Goal: Transaction & Acquisition: Purchase product/service

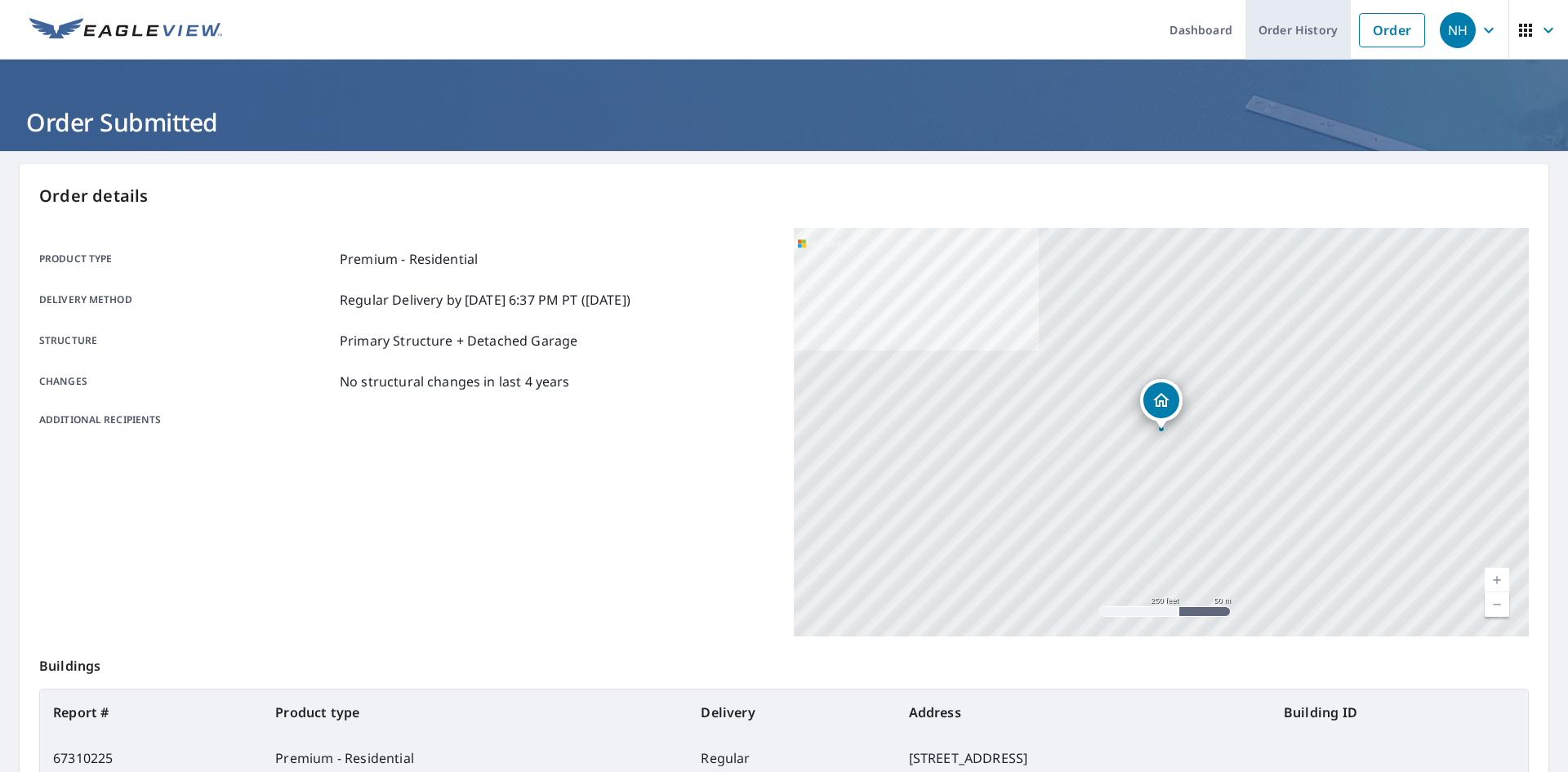
click at [1280, 37] on link "Order History" at bounding box center [1298, 29] width 105 height 60
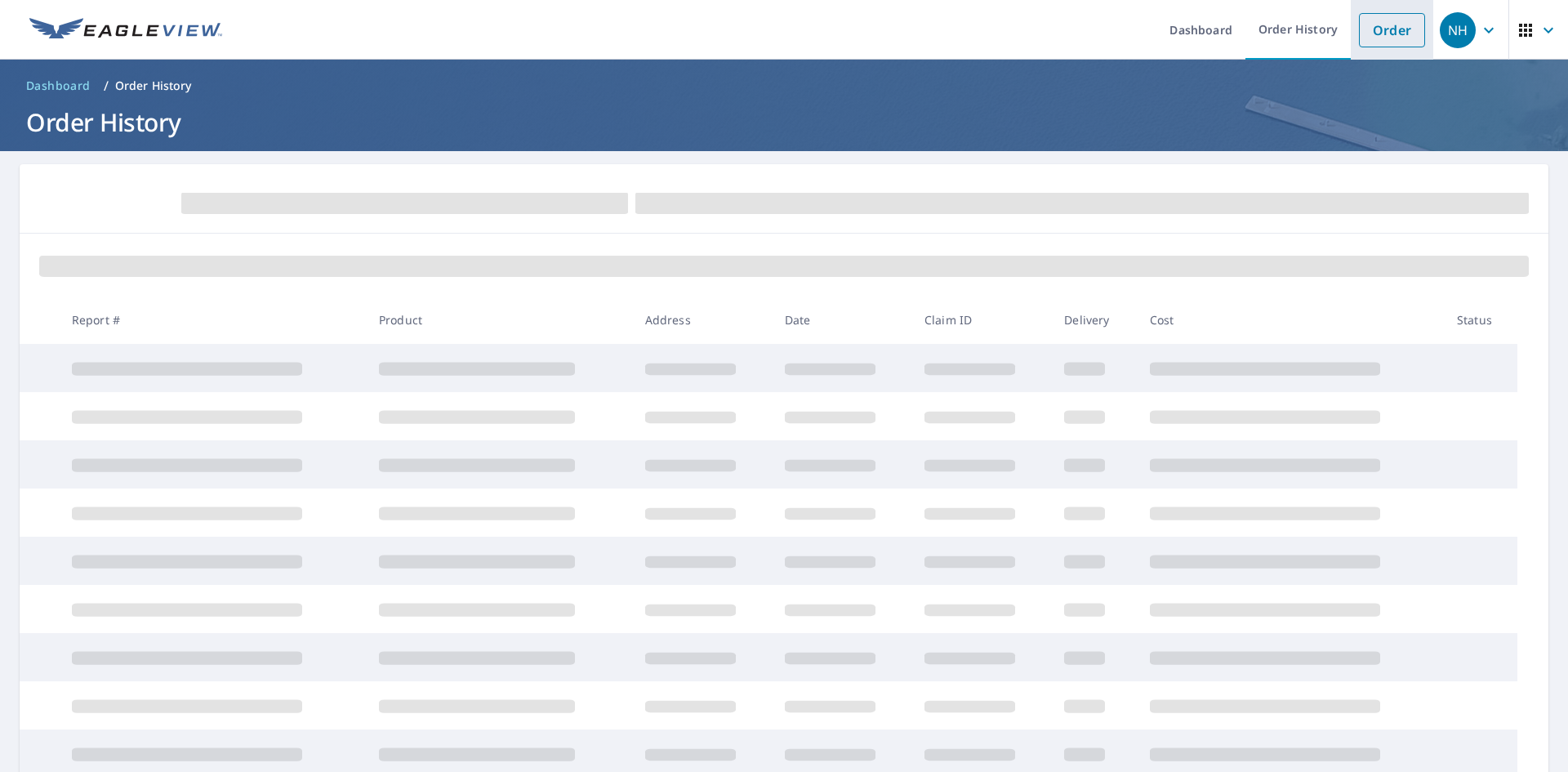
click at [1390, 39] on link "Order" at bounding box center [1392, 30] width 66 height 34
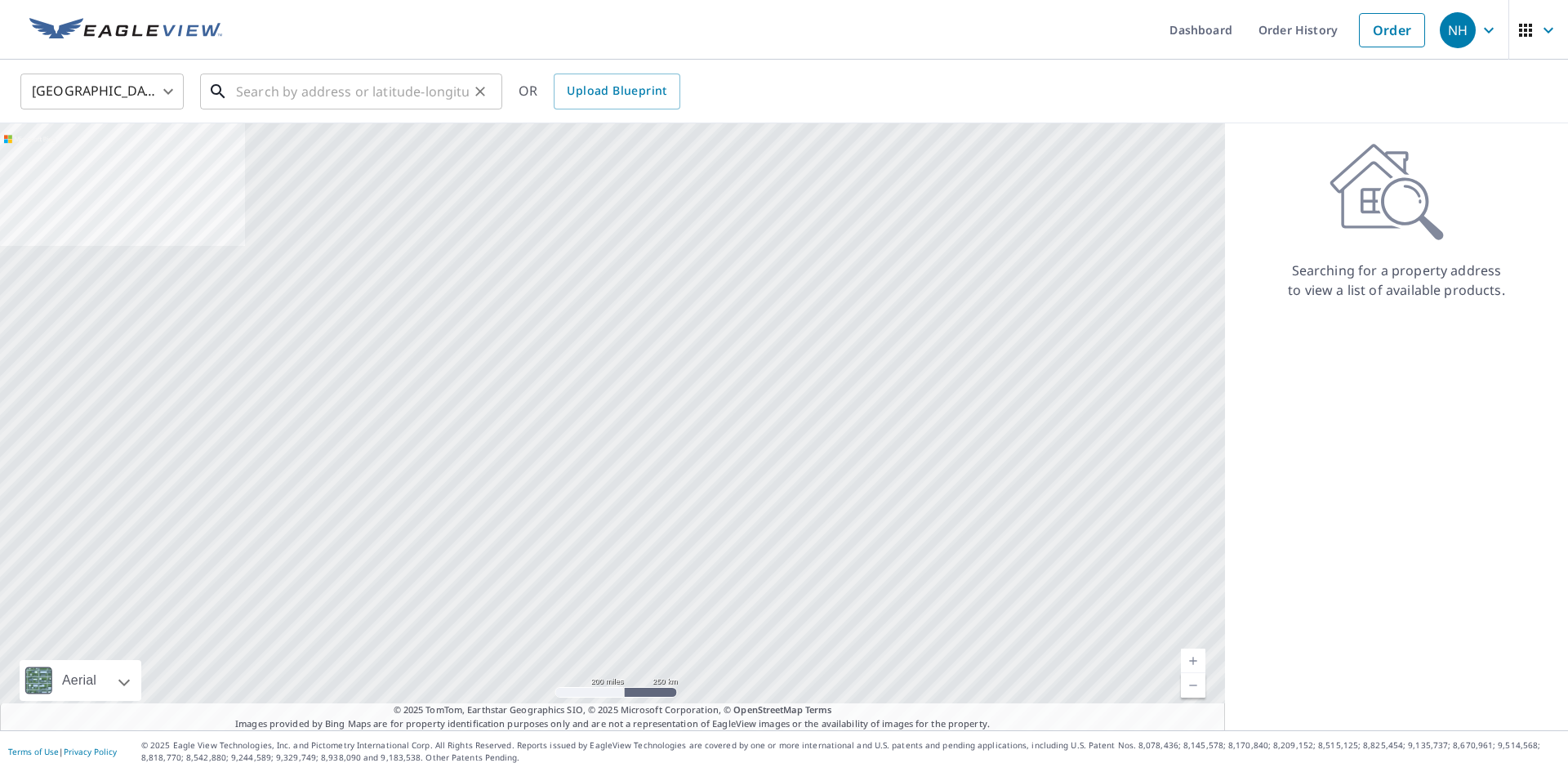
click at [375, 85] on input "text" at bounding box center [352, 92] width 233 height 45
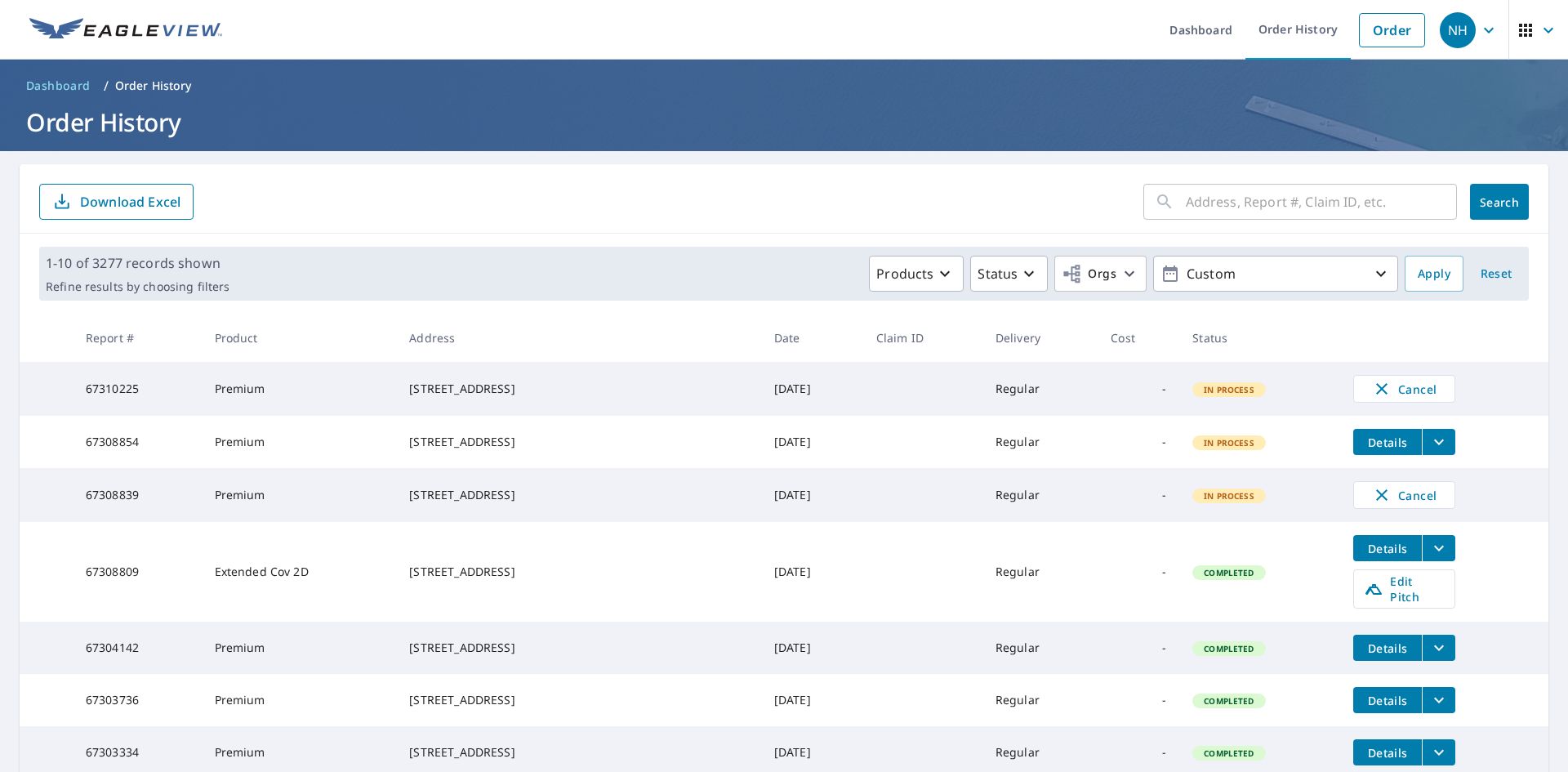
click at [1226, 176] on div "​ Search Download Excel" at bounding box center [784, 199] width 1528 height 69
click at [1226, 191] on input "text" at bounding box center [1321, 202] width 271 height 45
click at [1197, 277] on p "Custom" at bounding box center [1275, 274] width 191 height 28
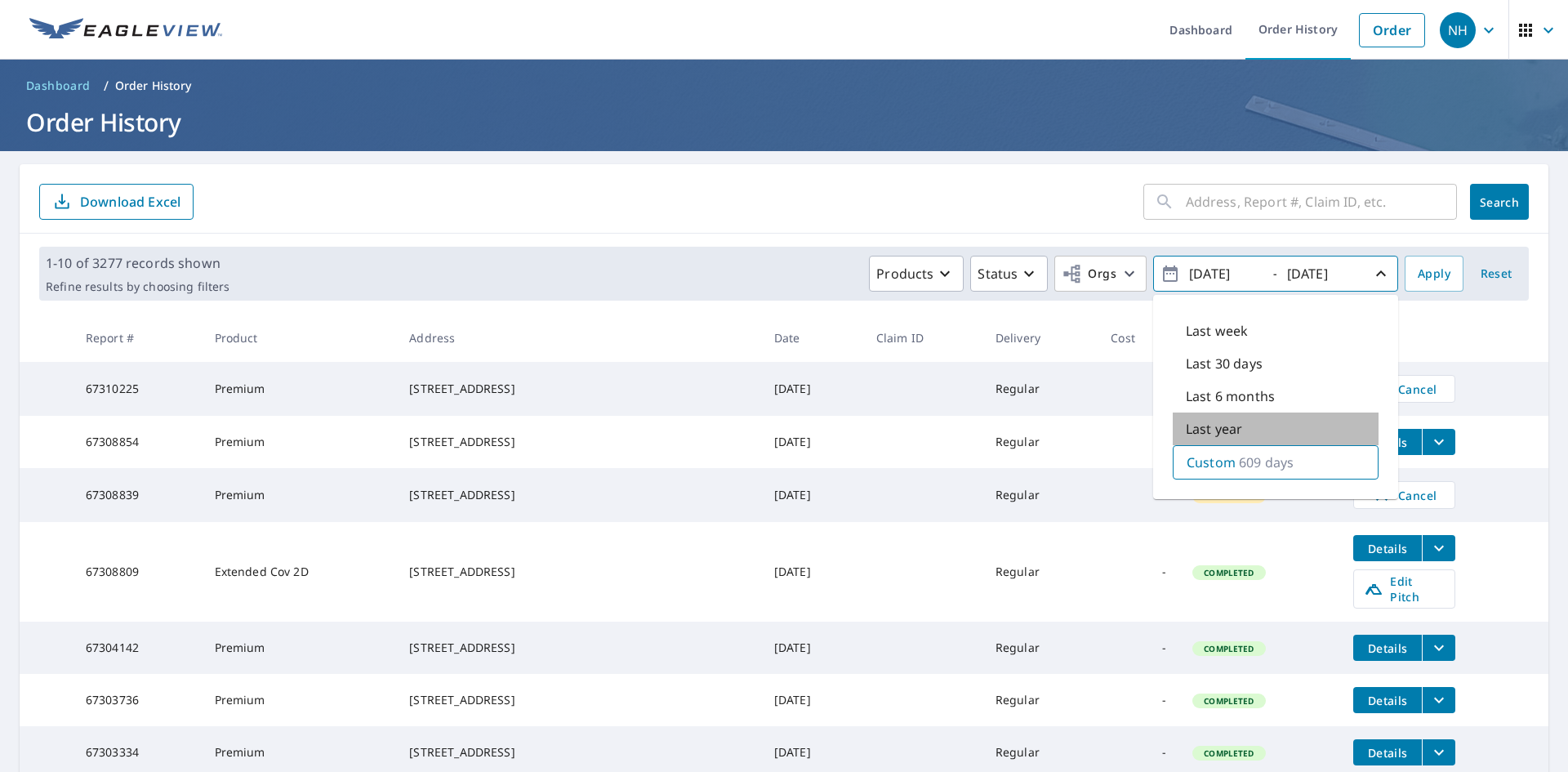
click at [1207, 421] on p "Last year" at bounding box center [1214, 429] width 57 height 20
type input "[DATE]"
click at [1260, 210] on input "text" at bounding box center [1321, 202] width 271 height 45
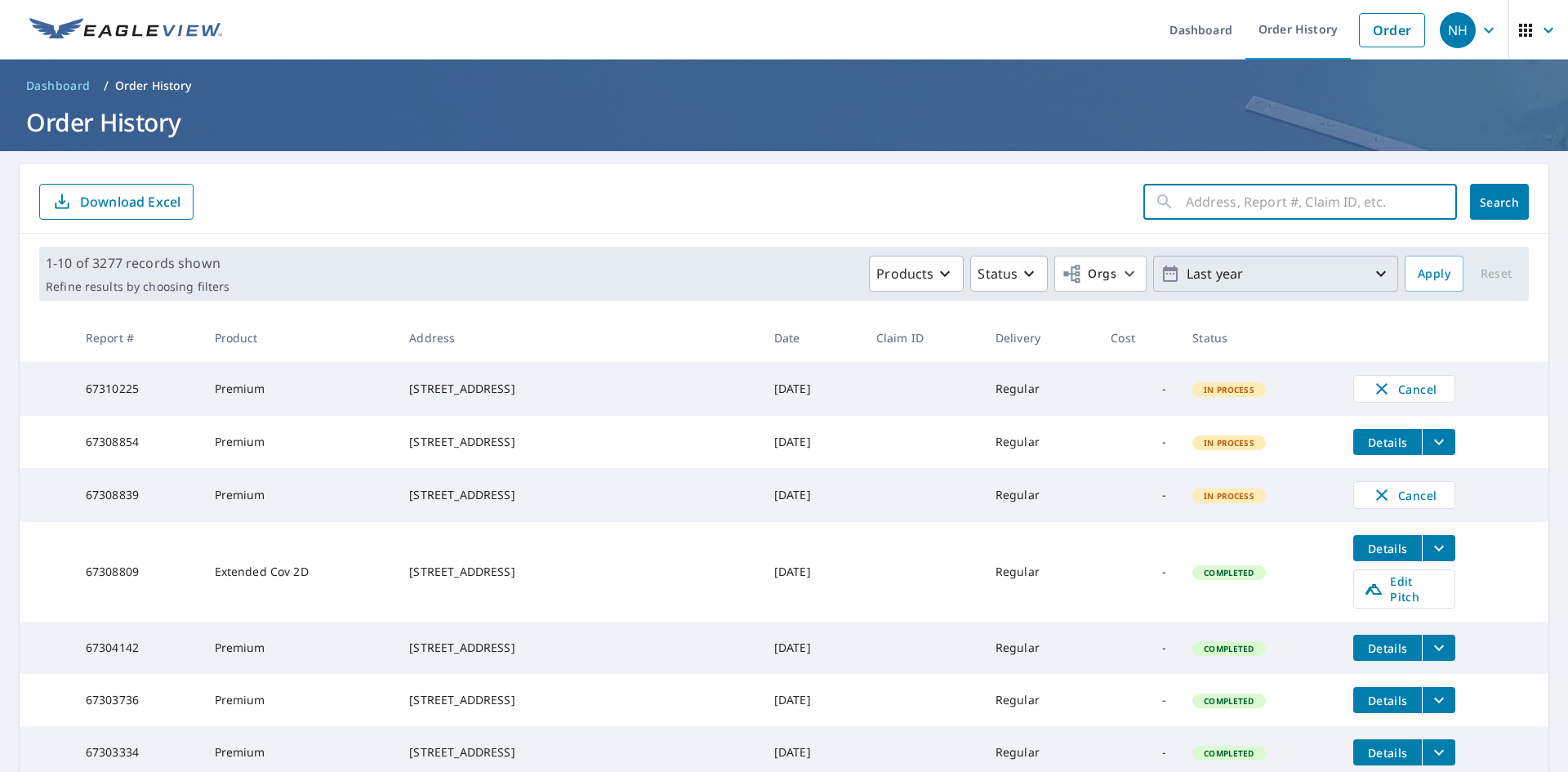
paste input "[STREET_ADDRESS]"
type input "[STREET_ADDRESS]"
click at [1508, 211] on button "Search" at bounding box center [1499, 202] width 59 height 36
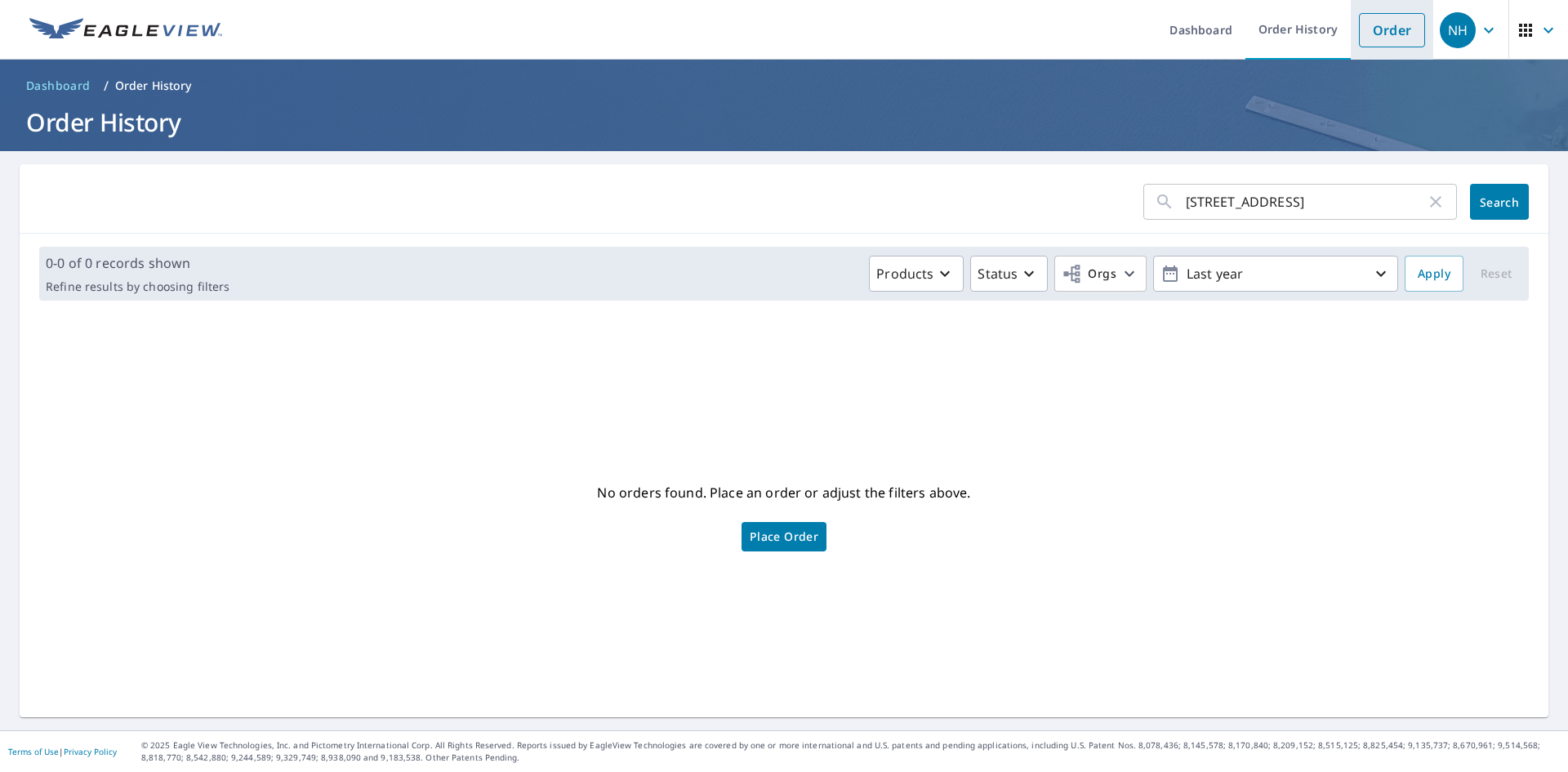
click at [1365, 33] on link "Order" at bounding box center [1392, 30] width 66 height 34
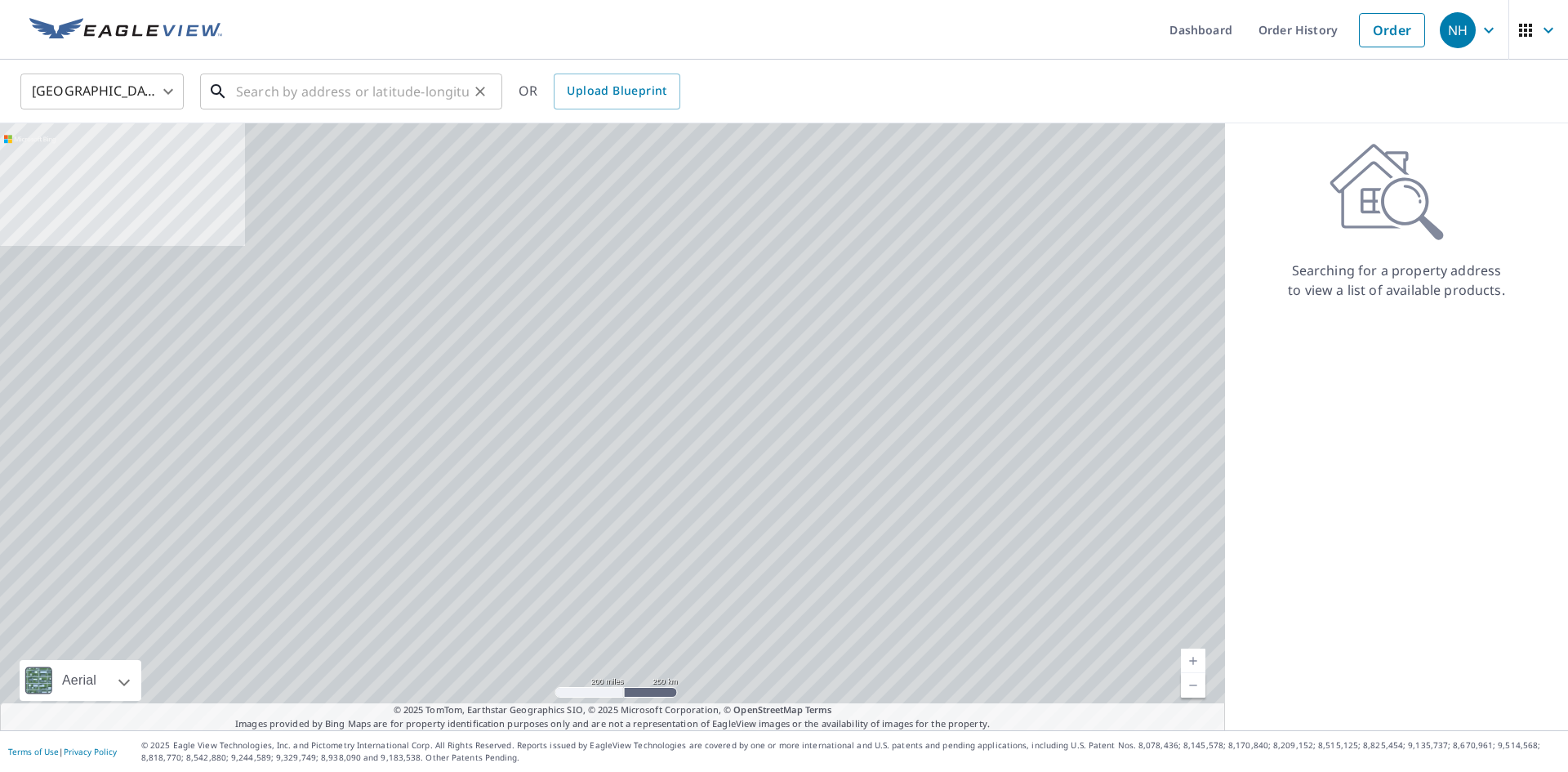
click at [389, 93] on input "text" at bounding box center [352, 92] width 233 height 45
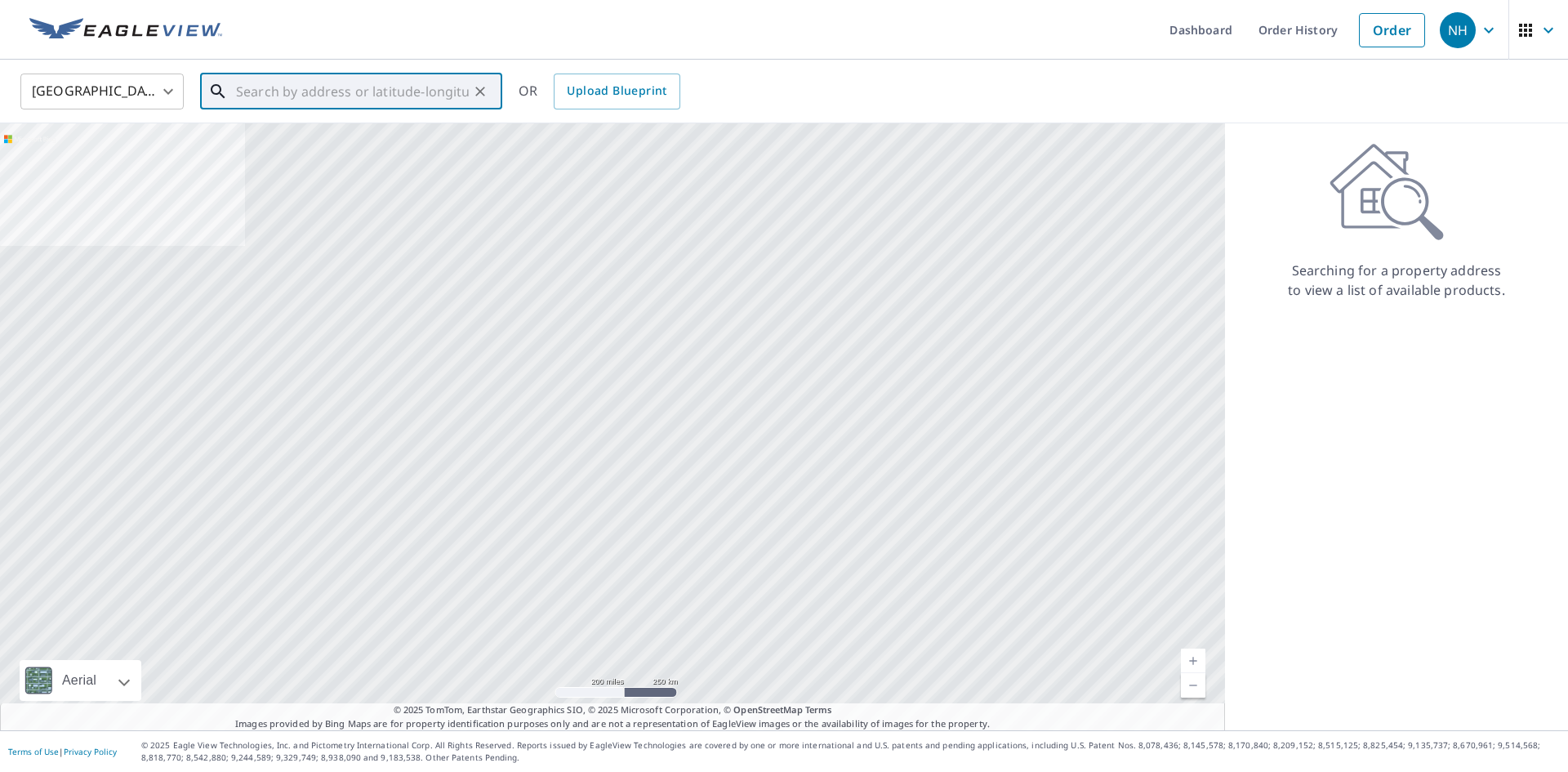
paste input "[STREET_ADDRESS]"
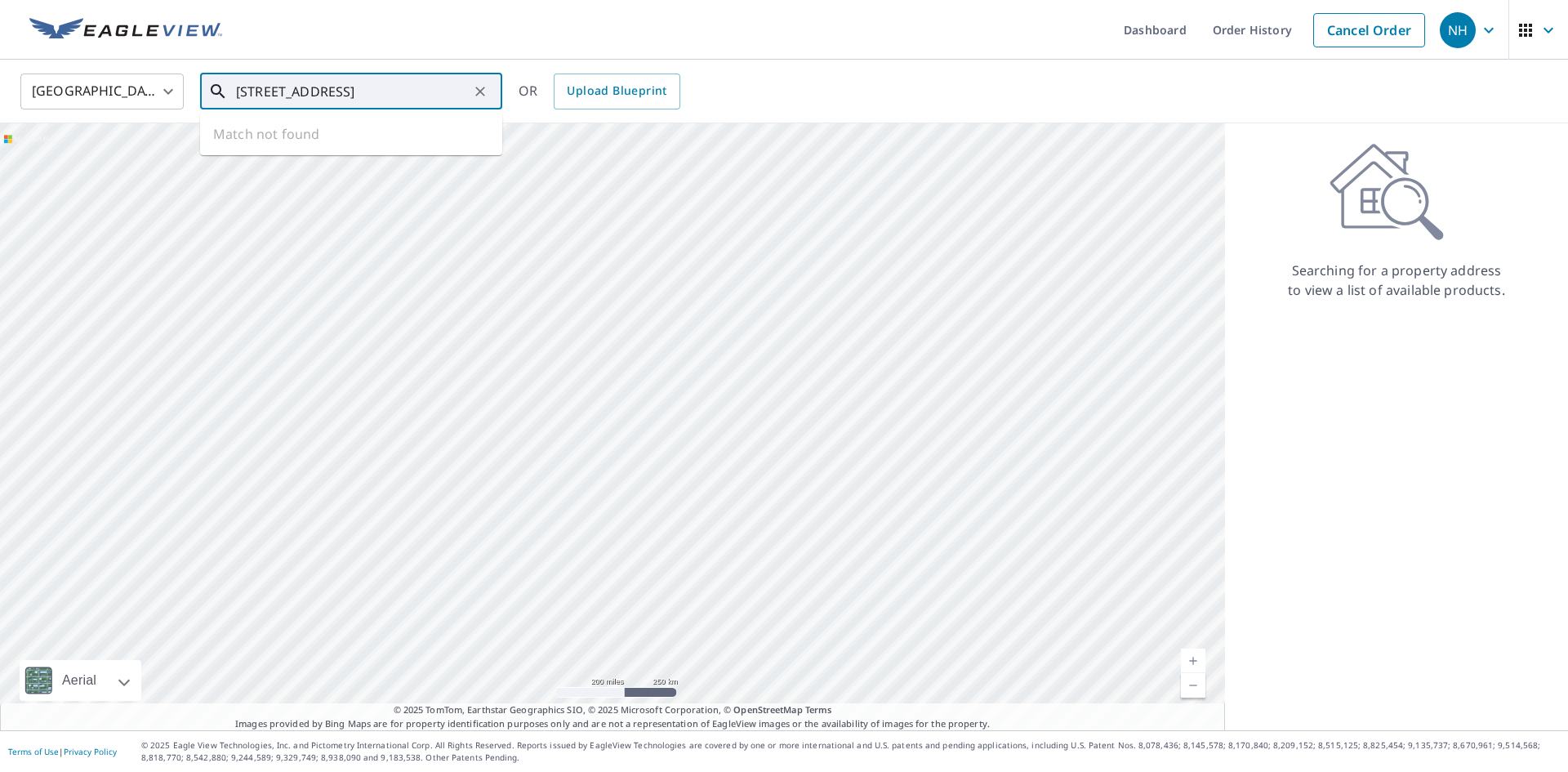
scroll to position [0, 53]
click at [382, 149] on p "[GEOGRAPHIC_DATA]" at bounding box center [360, 156] width 256 height 16
type input "[STREET_ADDRESS]"
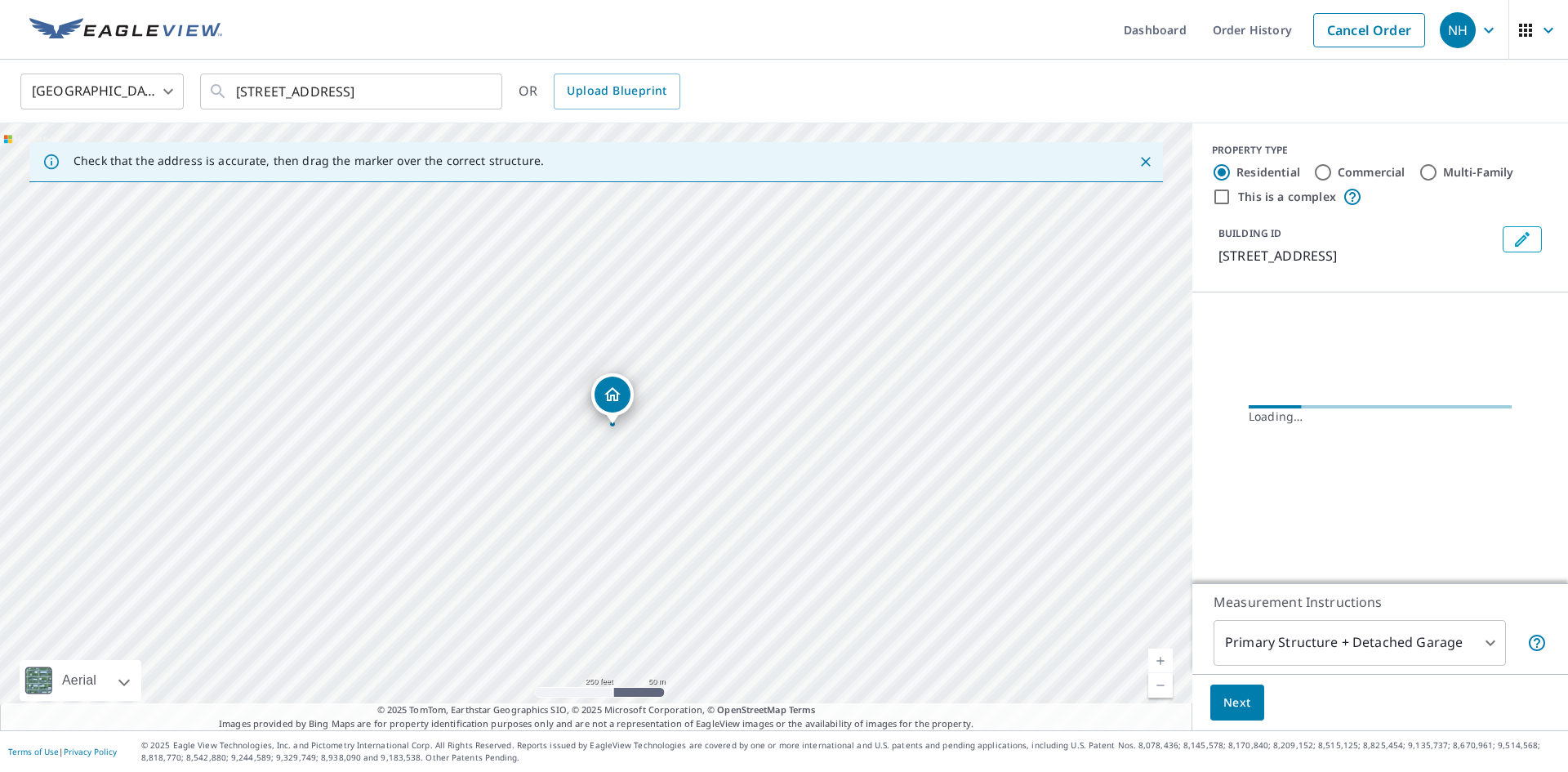
click at [1246, 710] on span "Next" at bounding box center [1236, 703] width 27 height 21
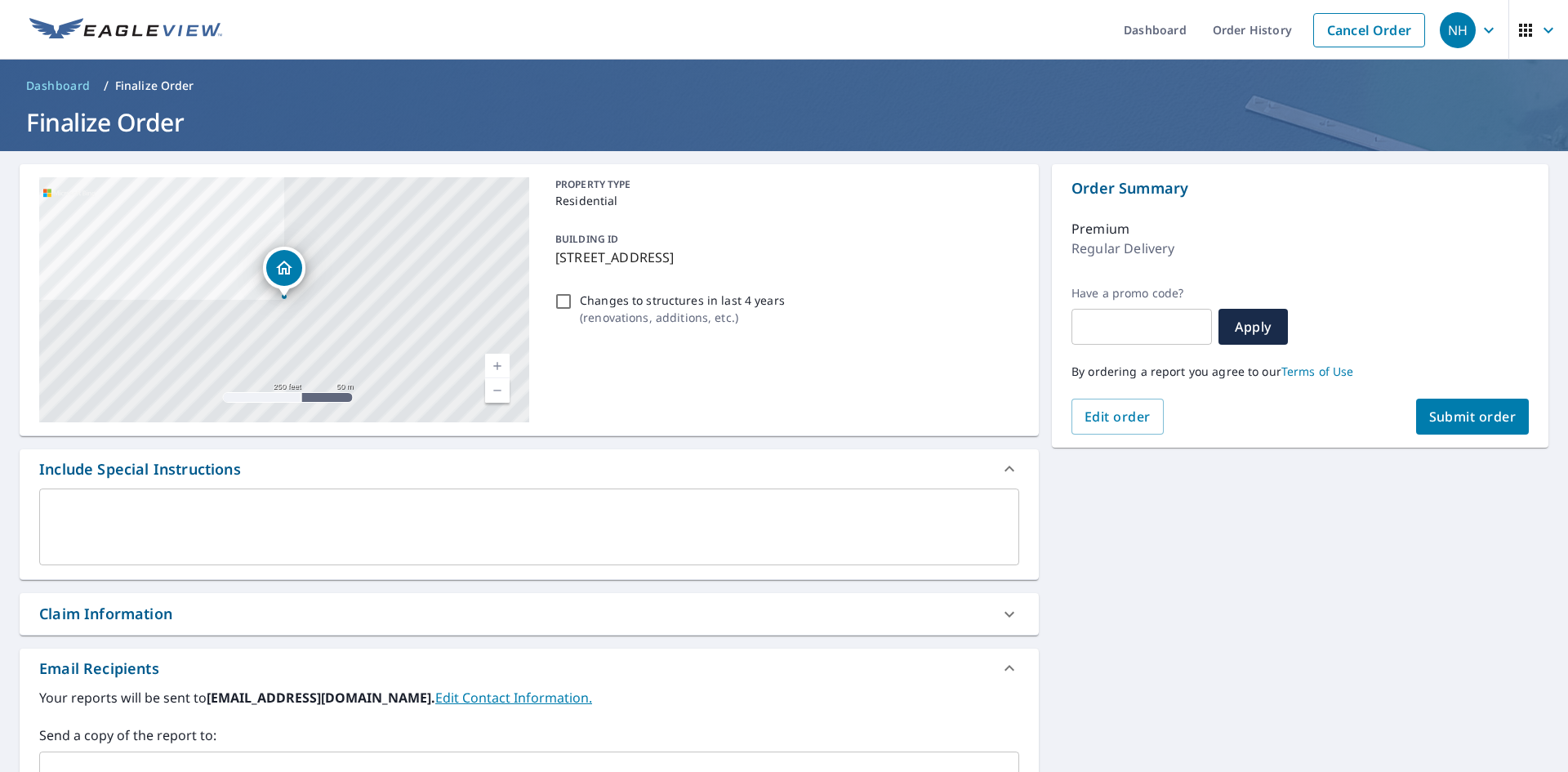
click at [1451, 395] on div "By ordering a report you agree to our Terms of Use" at bounding box center [1299, 371] width 457 height 54
click at [1451, 424] on span "Submit order" at bounding box center [1472, 416] width 87 height 18
checkbox input "true"
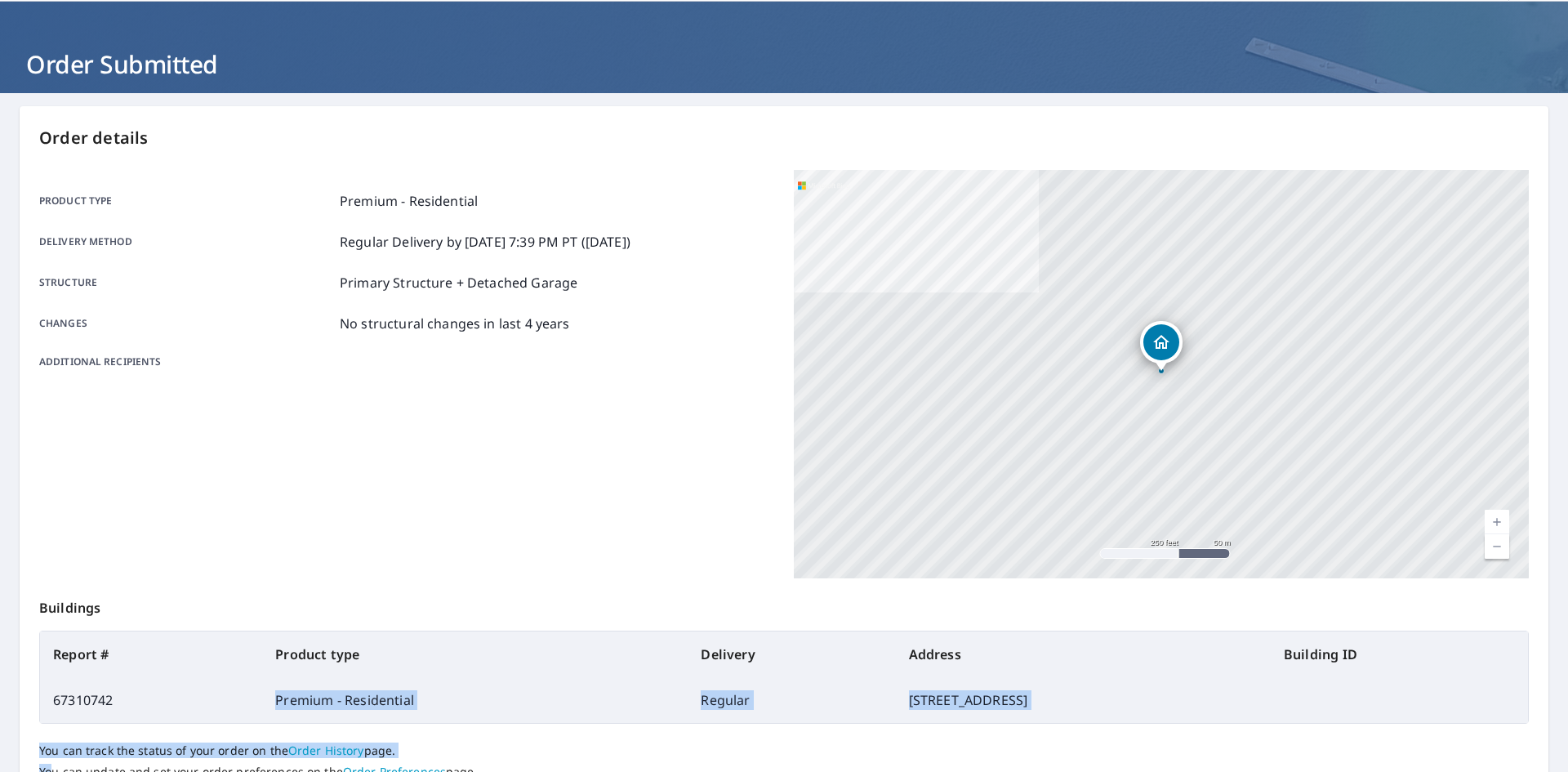
scroll to position [71, 0]
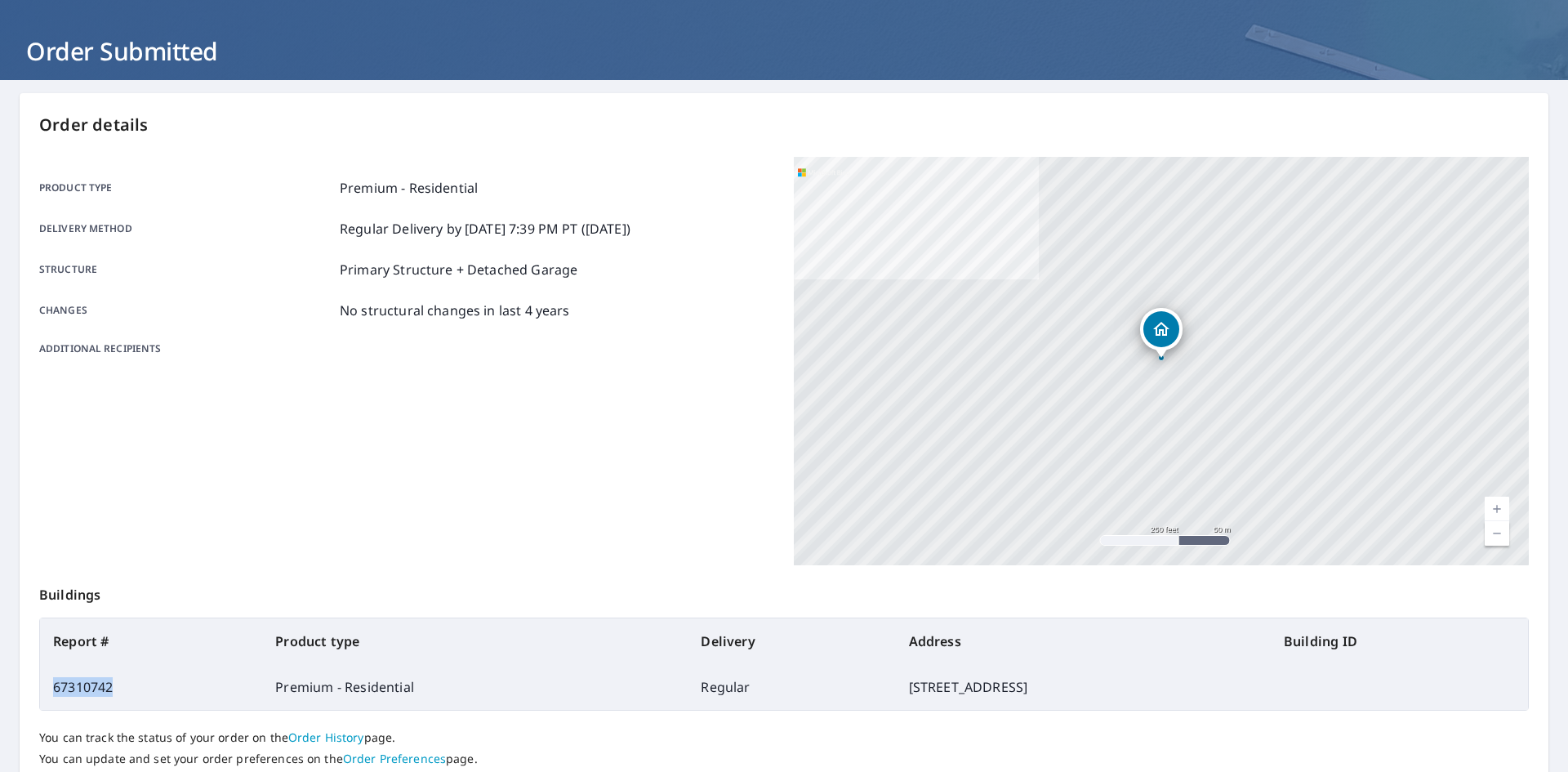
drag, startPoint x: 120, startPoint y: 764, endPoint x: 44, endPoint y: 693, distance: 104.0
click at [44, 693] on td "67310742" at bounding box center [150, 687] width 222 height 45
copy td "67310742"
